Goal: Task Accomplishment & Management: Complete application form

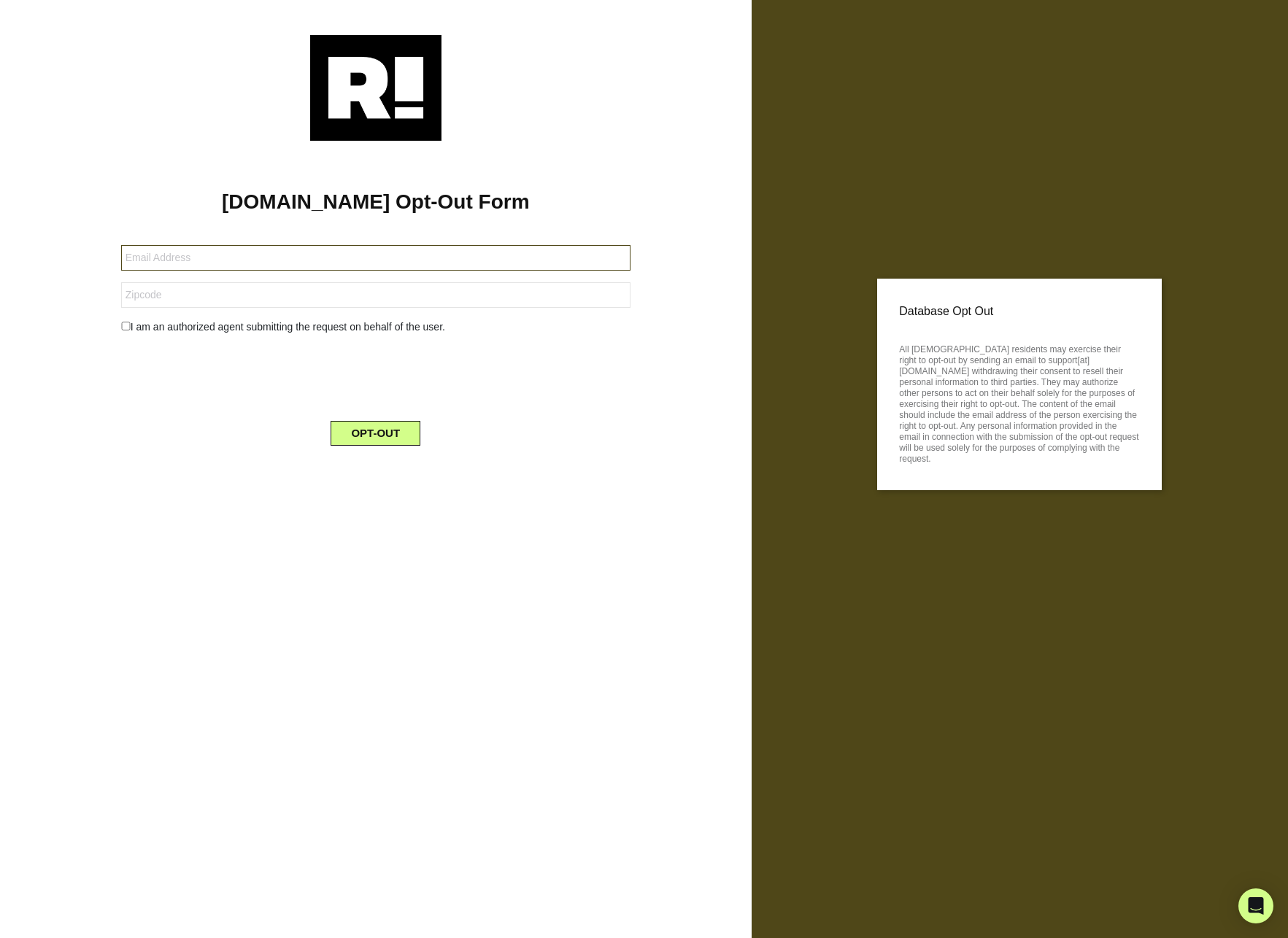
click at [187, 256] on input "text" at bounding box center [376, 258] width 509 height 25
click at [187, 269] on input "text" at bounding box center [376, 258] width 509 height 25
click at [200, 263] on input "text" at bounding box center [376, 258] width 509 height 25
type input "kburke@sssmri.com"
click at [161, 284] on input "text" at bounding box center [376, 295] width 509 height 25
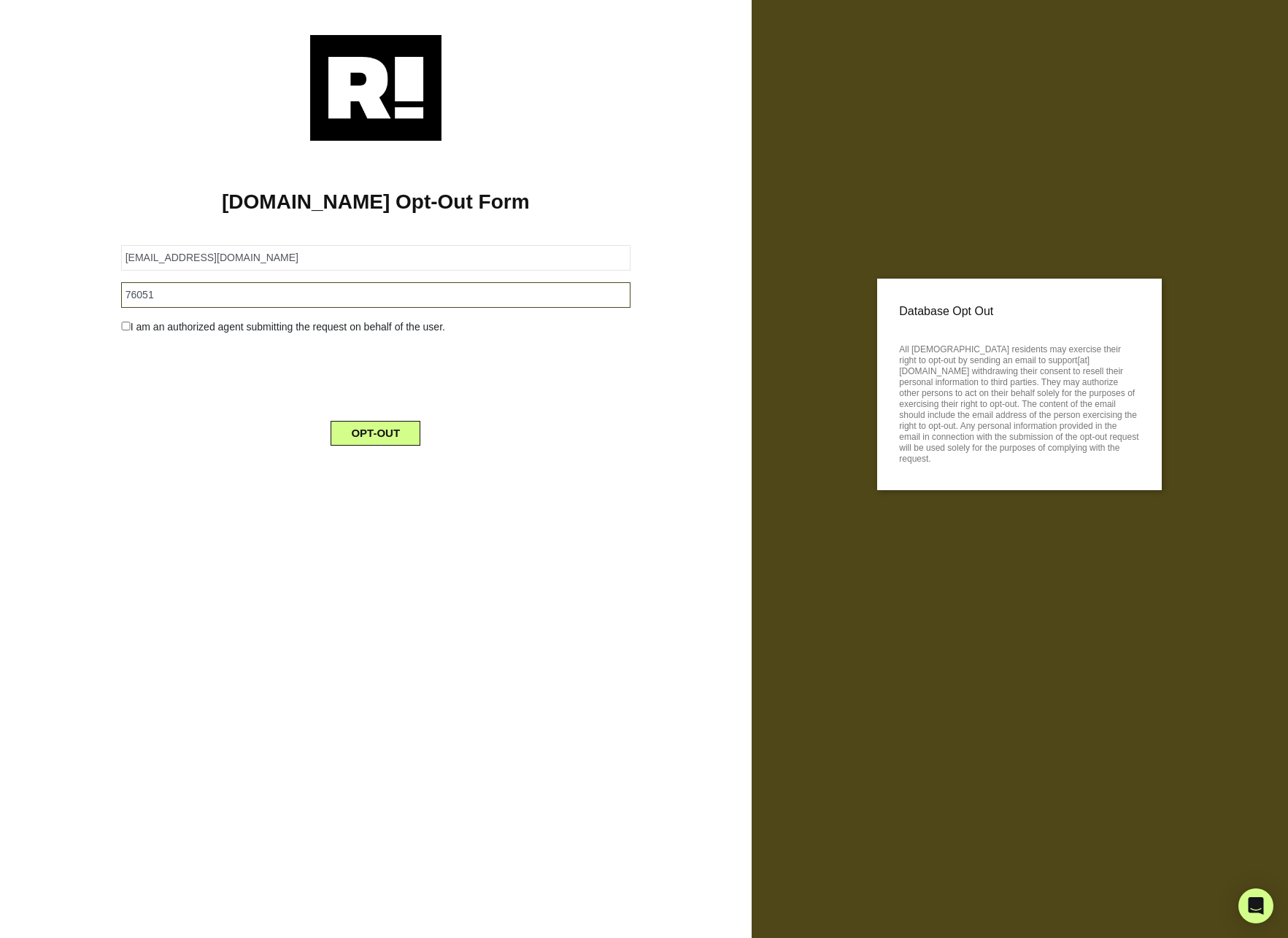
type input "76051"
click at [174, 332] on div "I am an authorized agent submitting the request on behalf of the user." at bounding box center [376, 327] width 531 height 15
click at [112, 321] on div "I am an authorized agent submitting the request on behalf of the user." at bounding box center [376, 327] width 531 height 15
click at [130, 326] on input "checkbox" at bounding box center [126, 325] width 9 height 9
checkbox input "true"
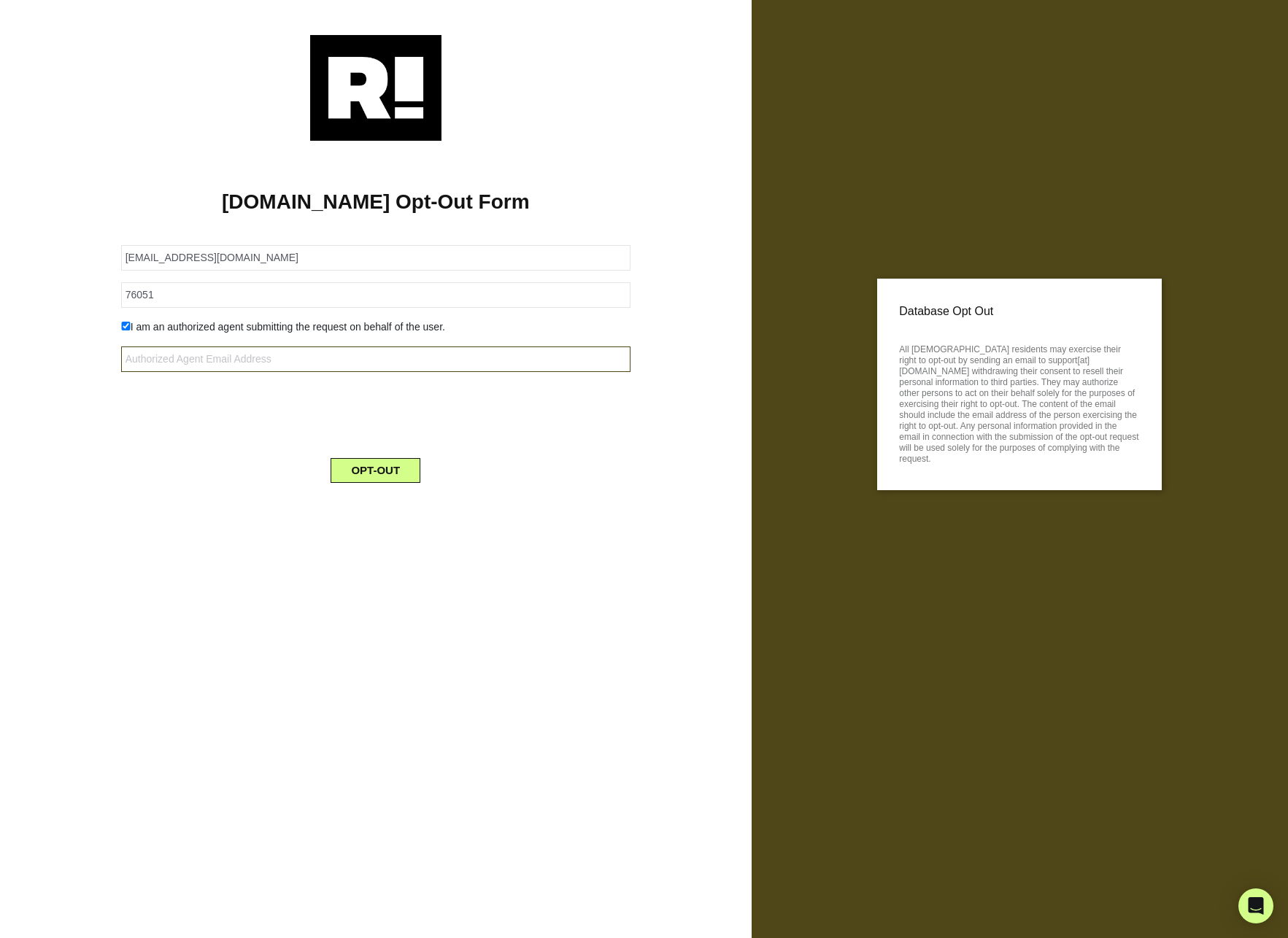
click at [232, 360] on input "text" at bounding box center [376, 359] width 509 height 25
type input "k"
click at [128, 333] on div "I am an authorized agent submitting the request on behalf of the user." at bounding box center [376, 327] width 531 height 15
click at [130, 323] on input "checkbox" at bounding box center [126, 325] width 9 height 9
checkbox input "false"
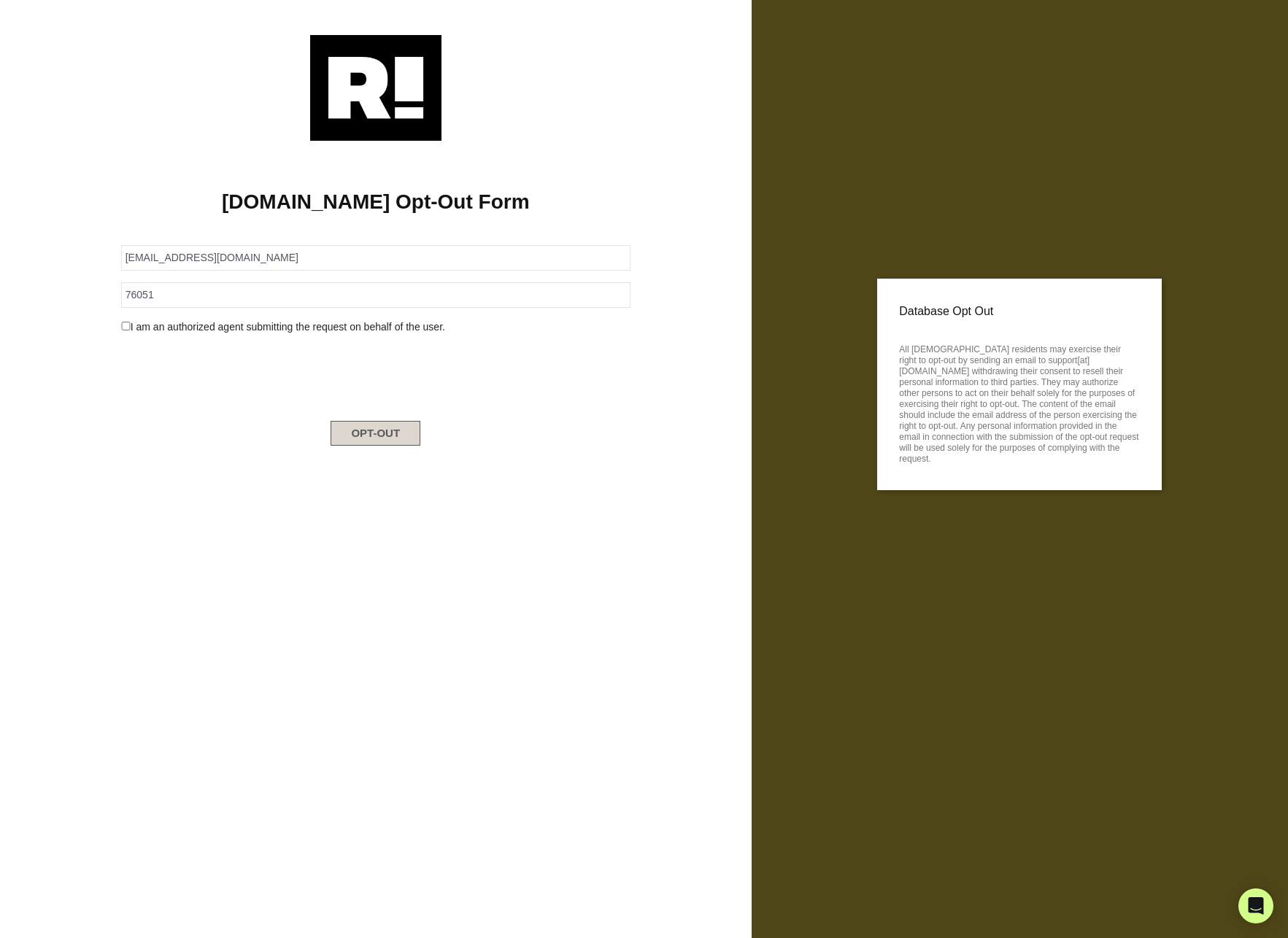
click at [369, 431] on button "OPT-OUT" at bounding box center [376, 434] width 90 height 25
